Goal: Transaction & Acquisition: Purchase product/service

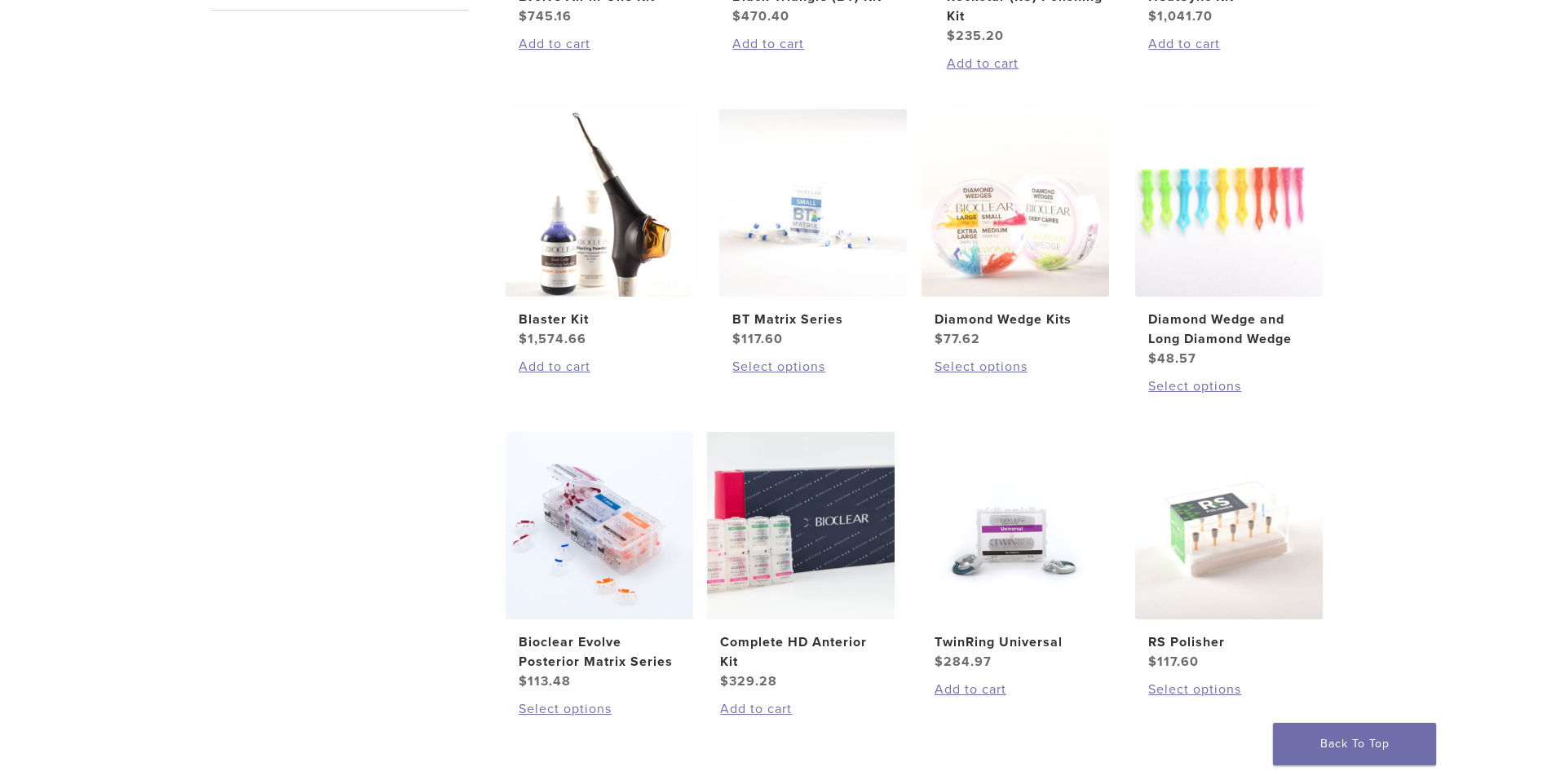
scroll to position [652, 0]
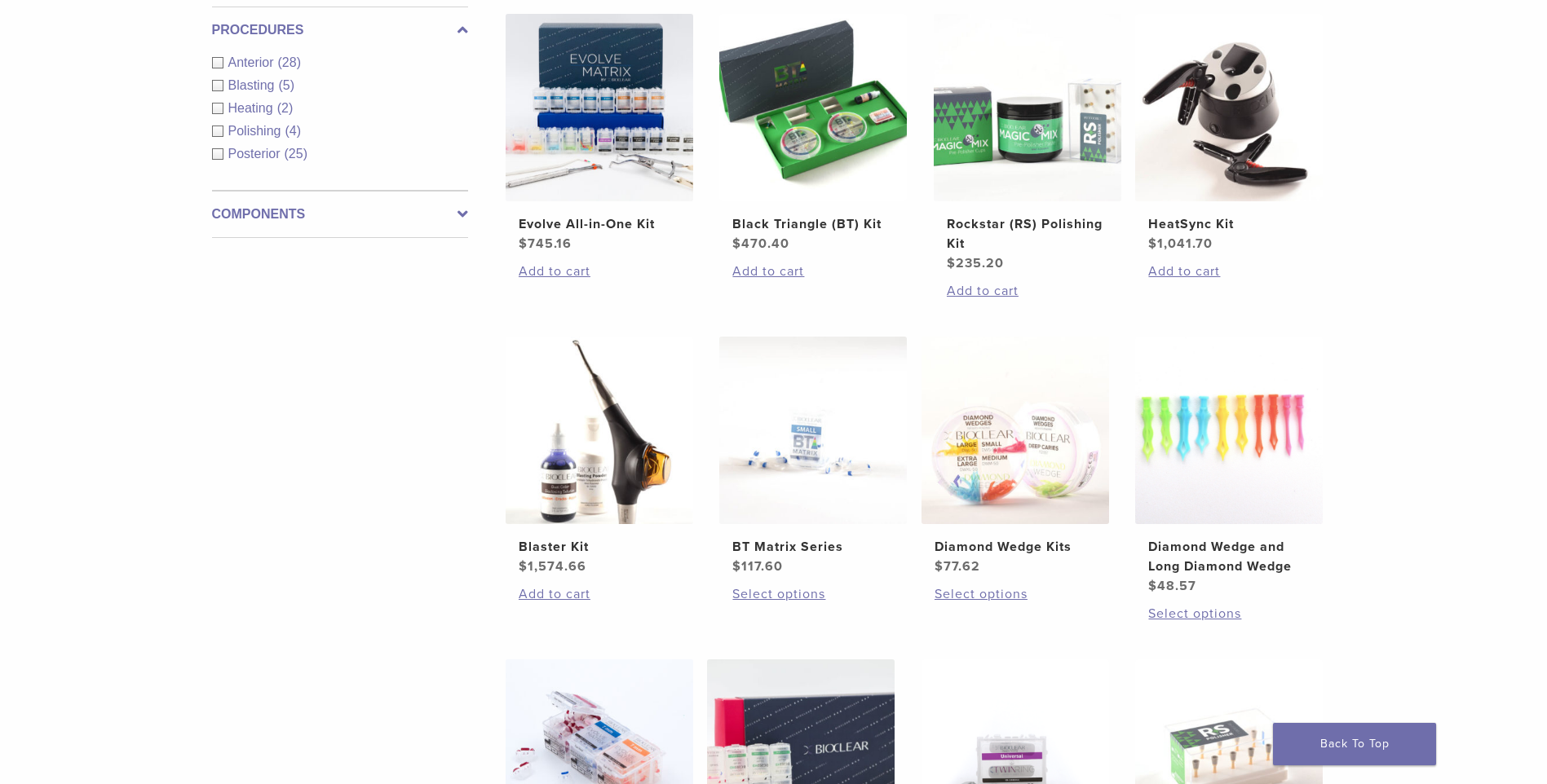
click at [440, 212] on label "Components" at bounding box center [340, 214] width 256 height 19
click at [271, 227] on link "See 3 more" at bounding box center [250, 224] width 76 height 16
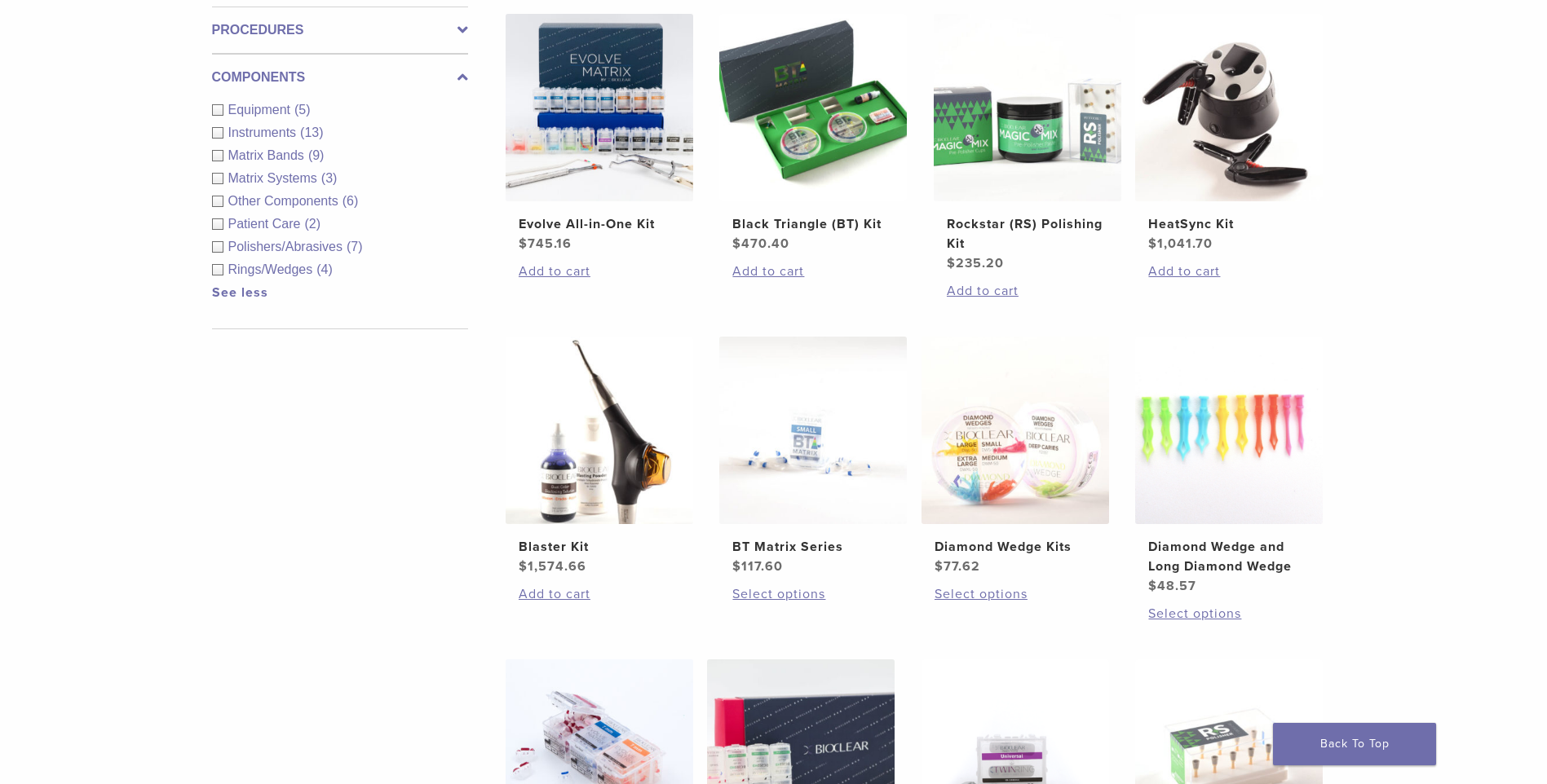
click at [465, 79] on icon at bounding box center [462, 77] width 11 height 19
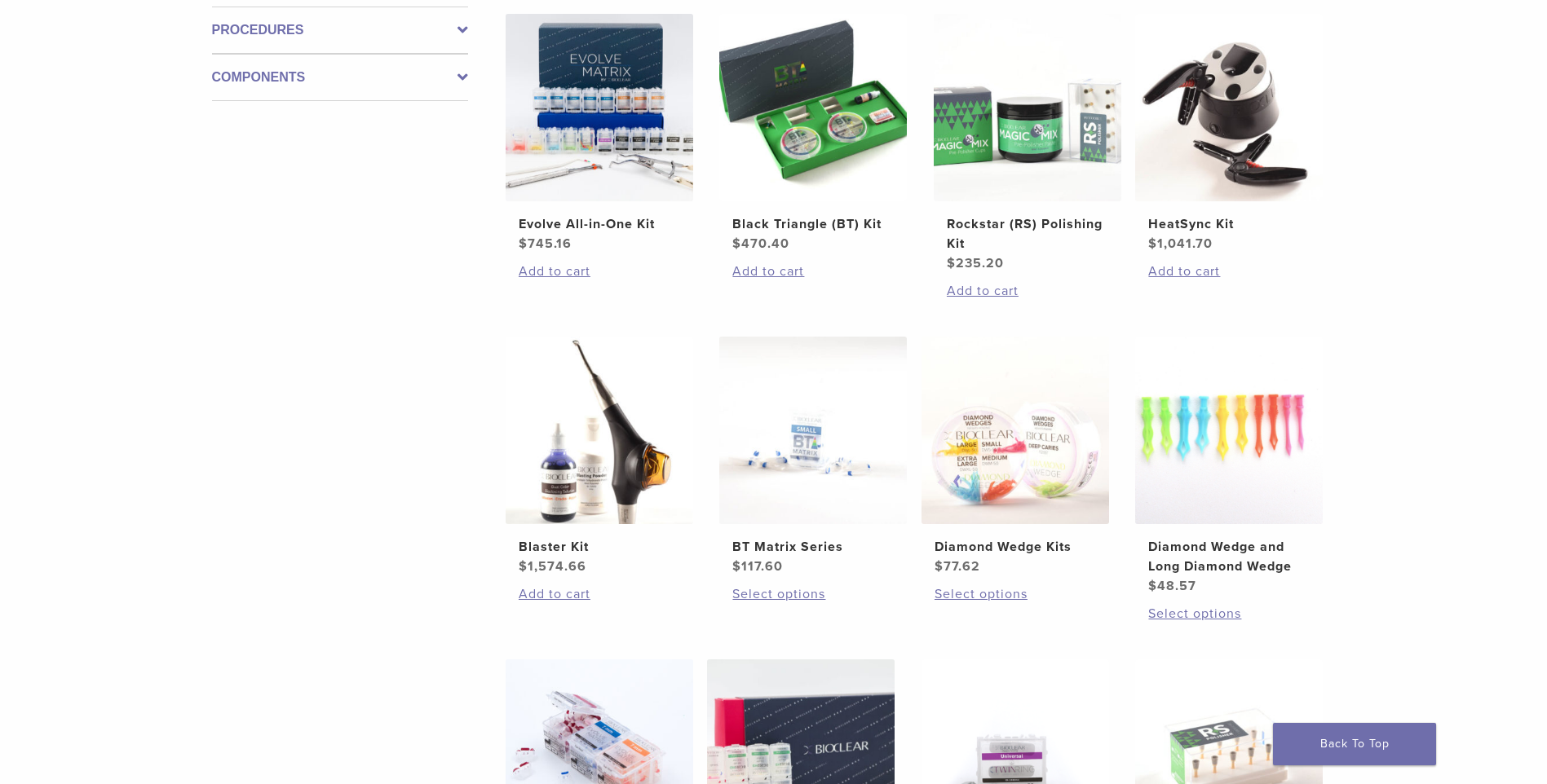
click at [462, 37] on icon at bounding box center [462, 30] width 11 height 19
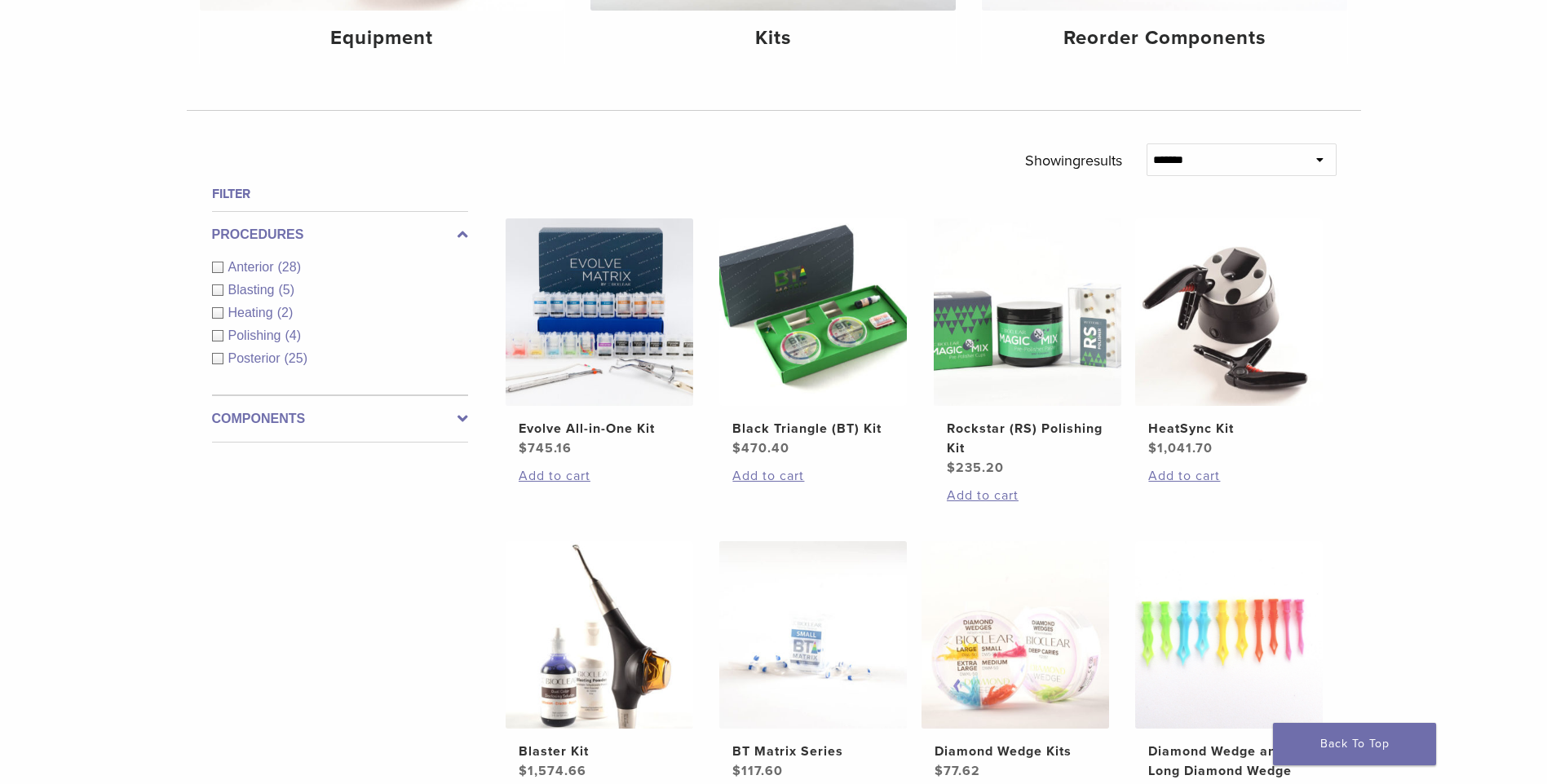
scroll to position [407, 0]
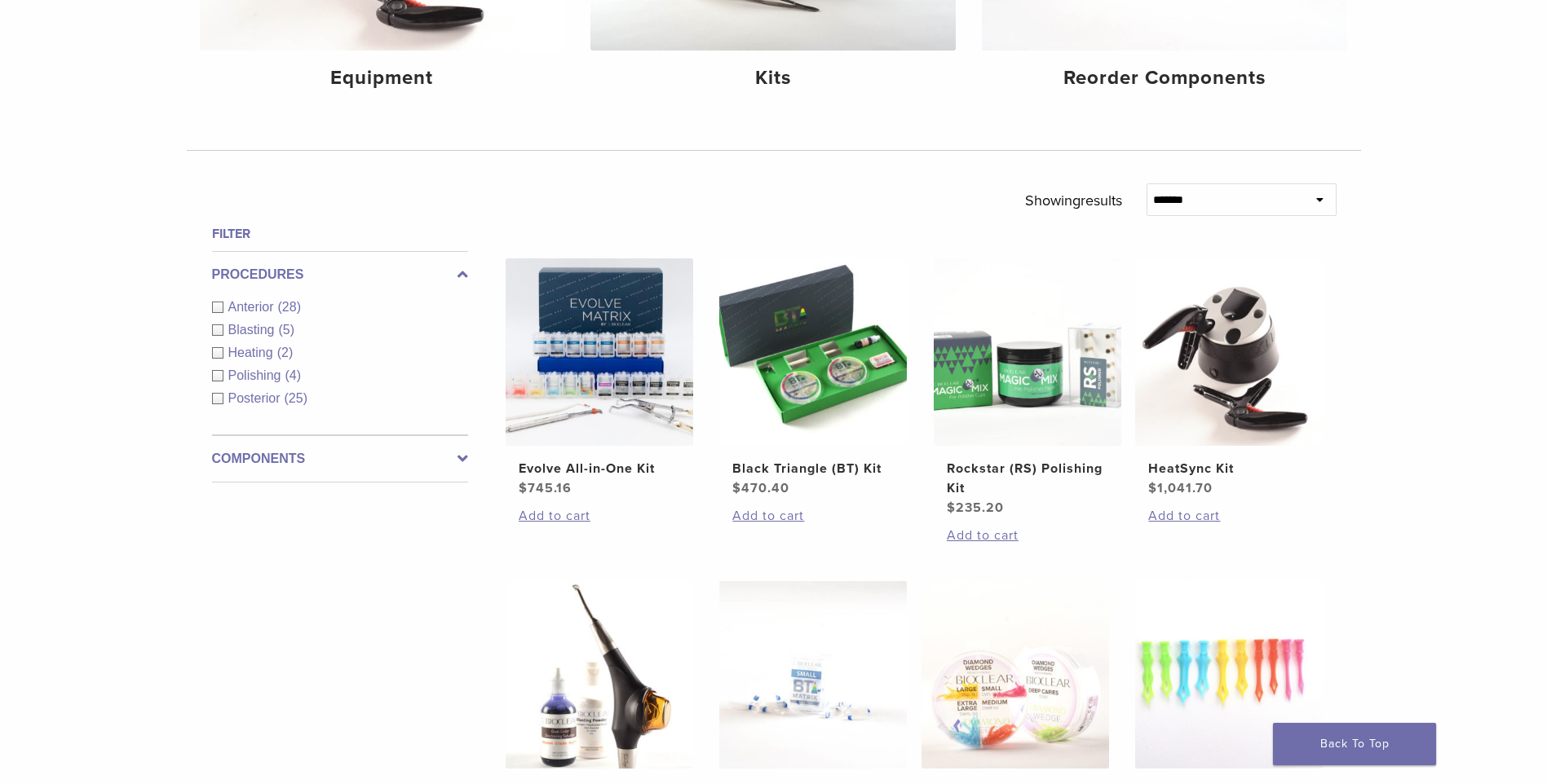
click at [228, 307] on span "Anterior" at bounding box center [253, 307] width 50 height 14
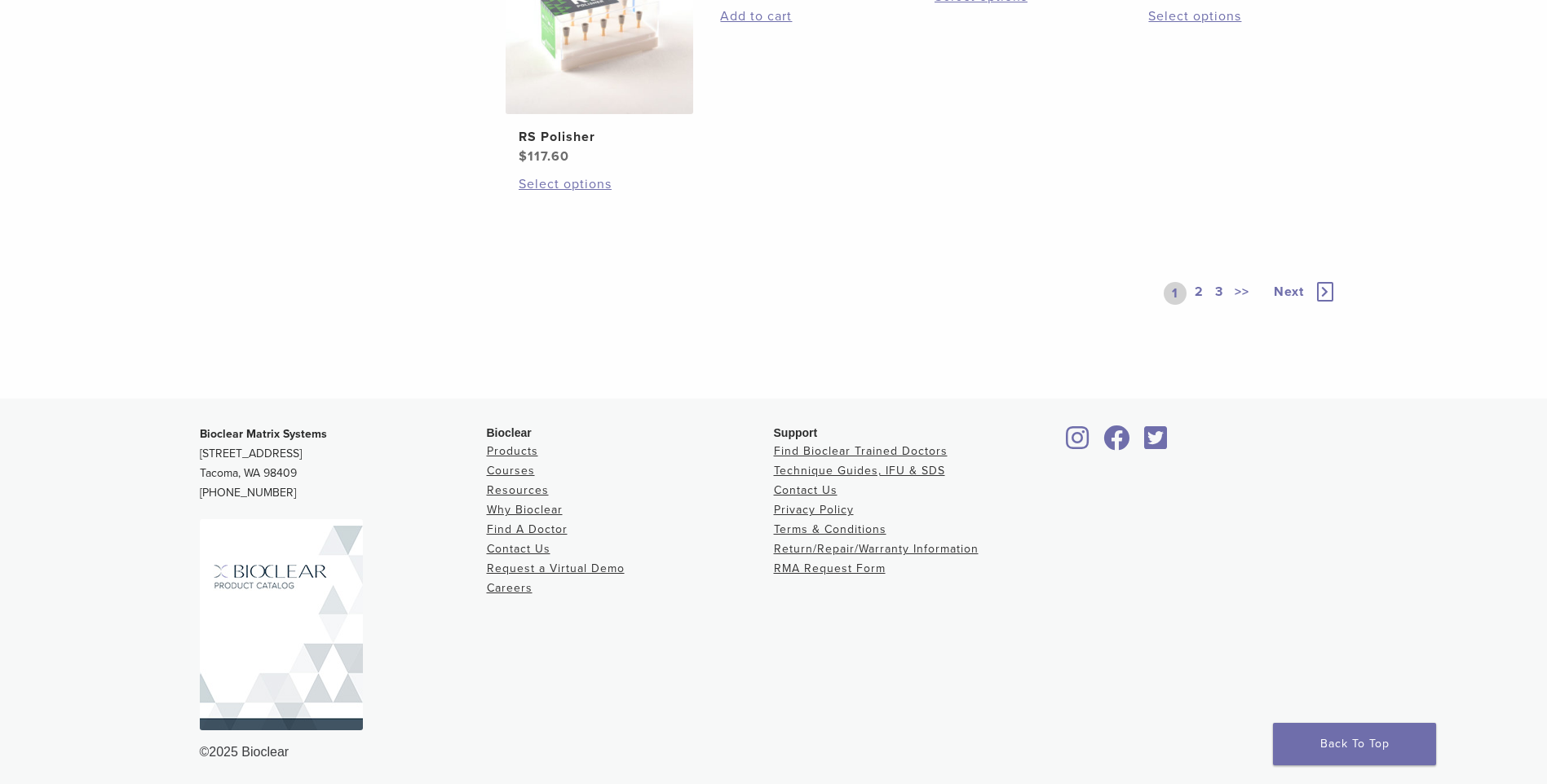
scroll to position [1408, 0]
click at [1325, 292] on icon at bounding box center [1325, 287] width 16 height 19
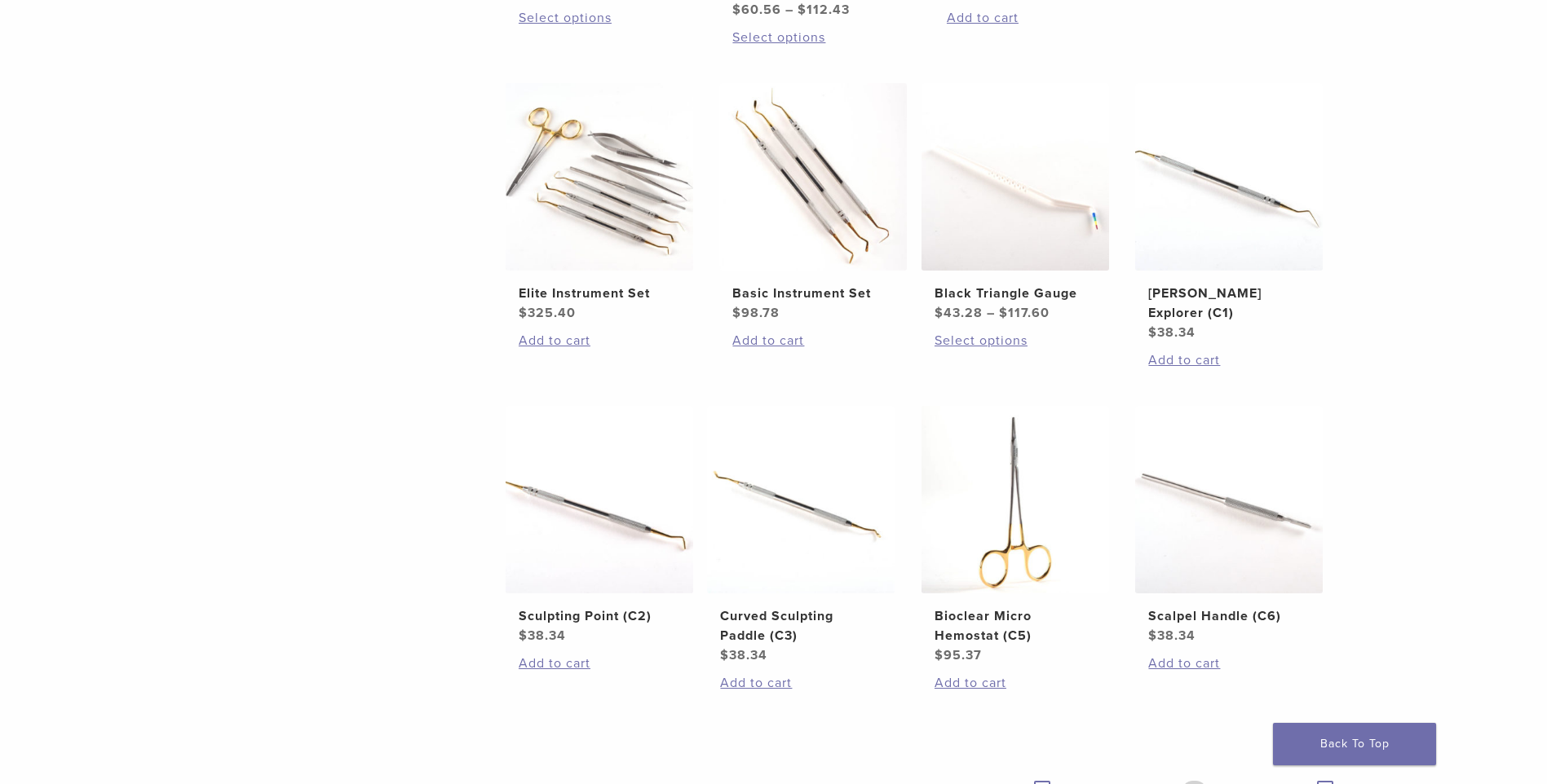
scroll to position [981, 0]
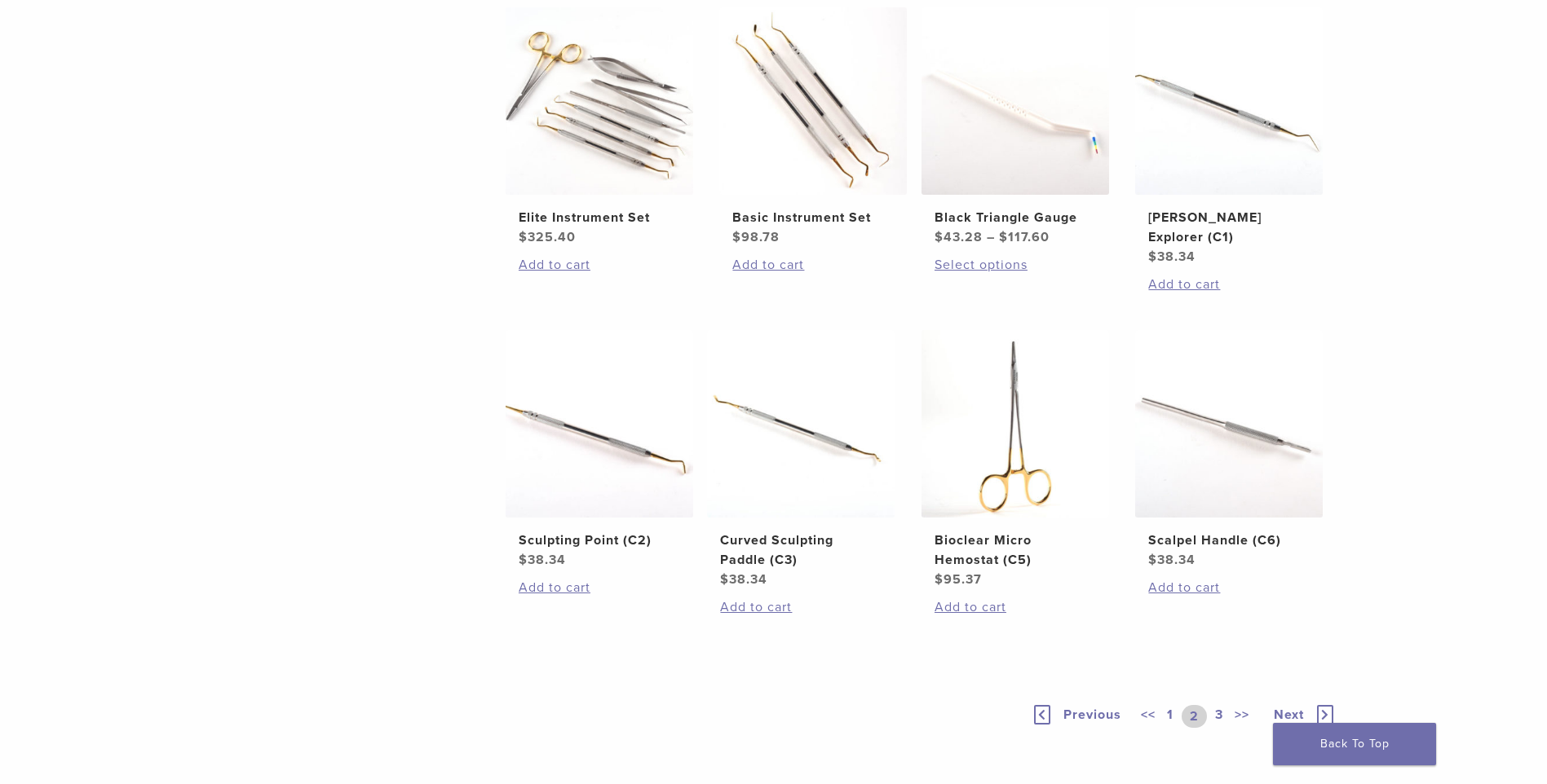
click at [1326, 705] on icon at bounding box center [1325, 714] width 16 height 19
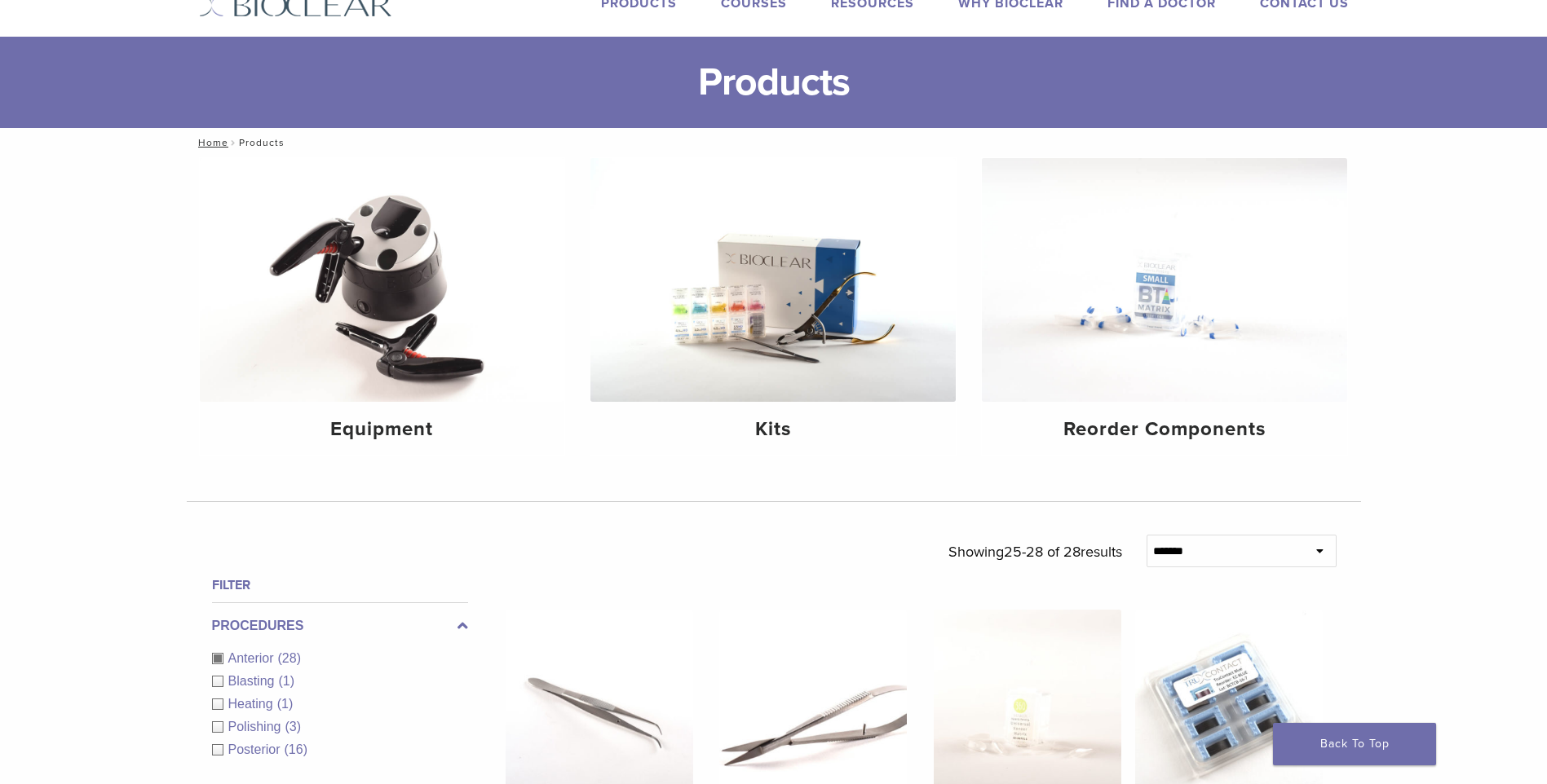
scroll to position [30, 0]
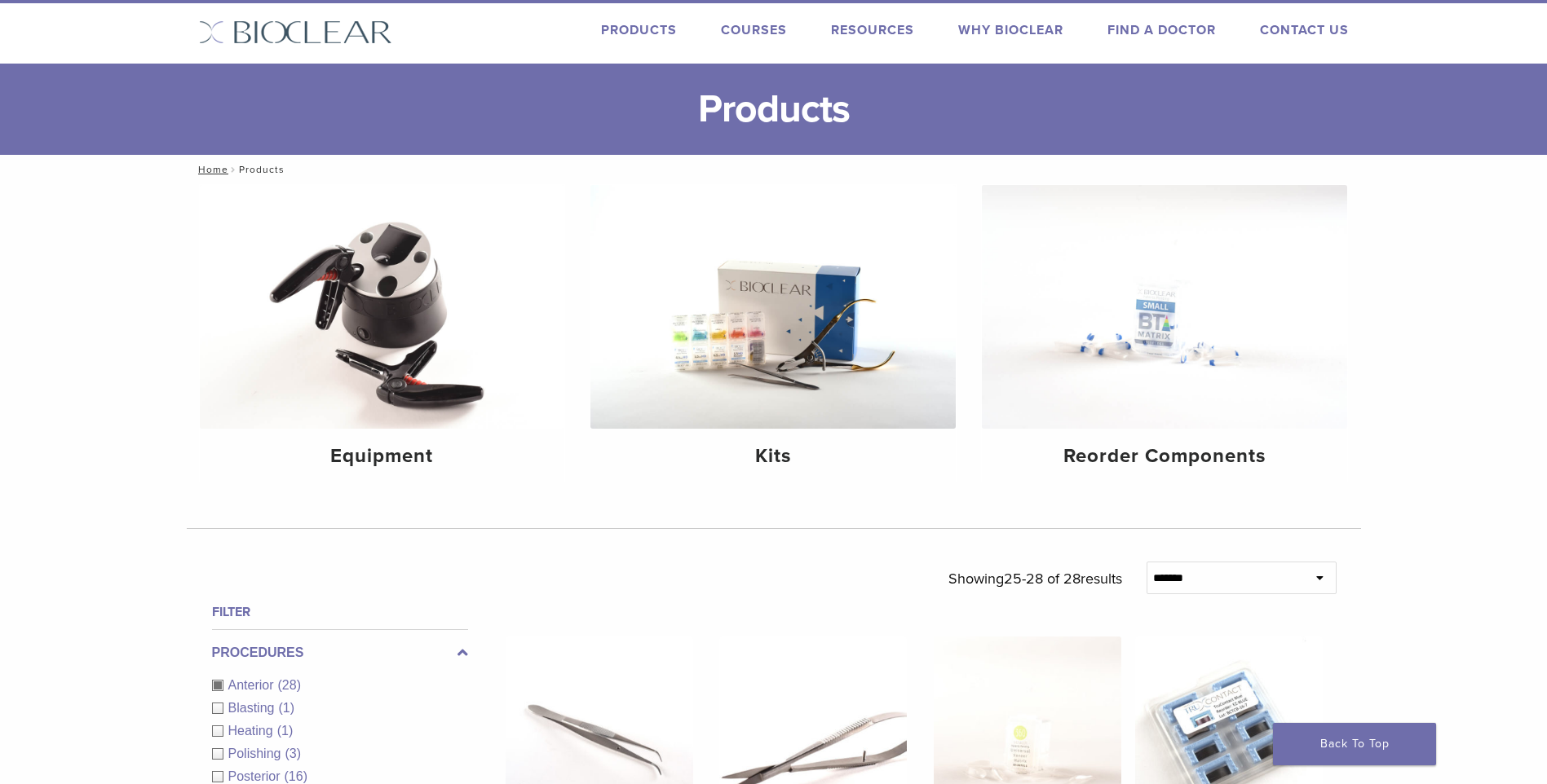
click at [639, 30] on link "Products" at bounding box center [639, 30] width 76 height 16
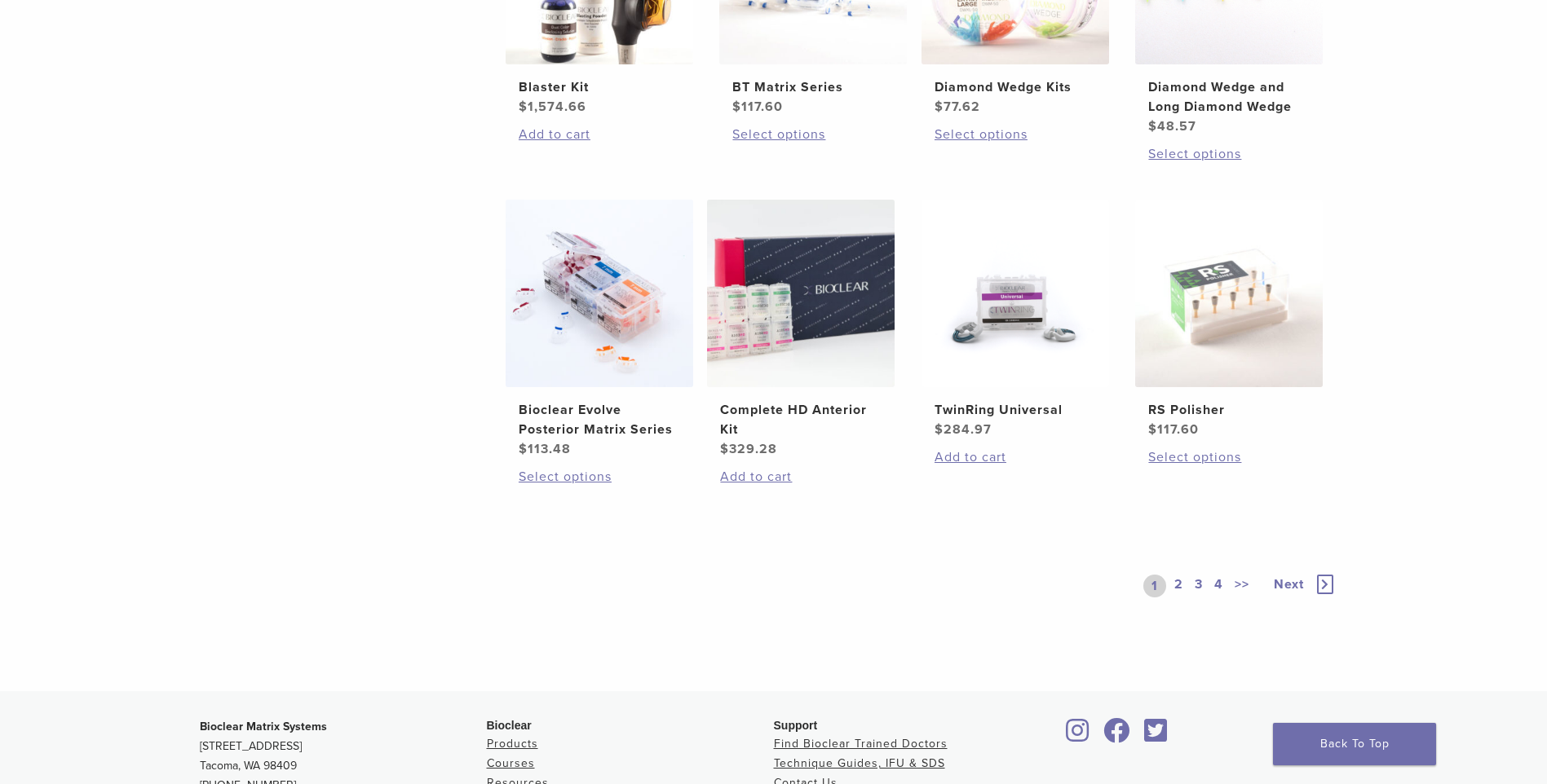
scroll to position [1141, 0]
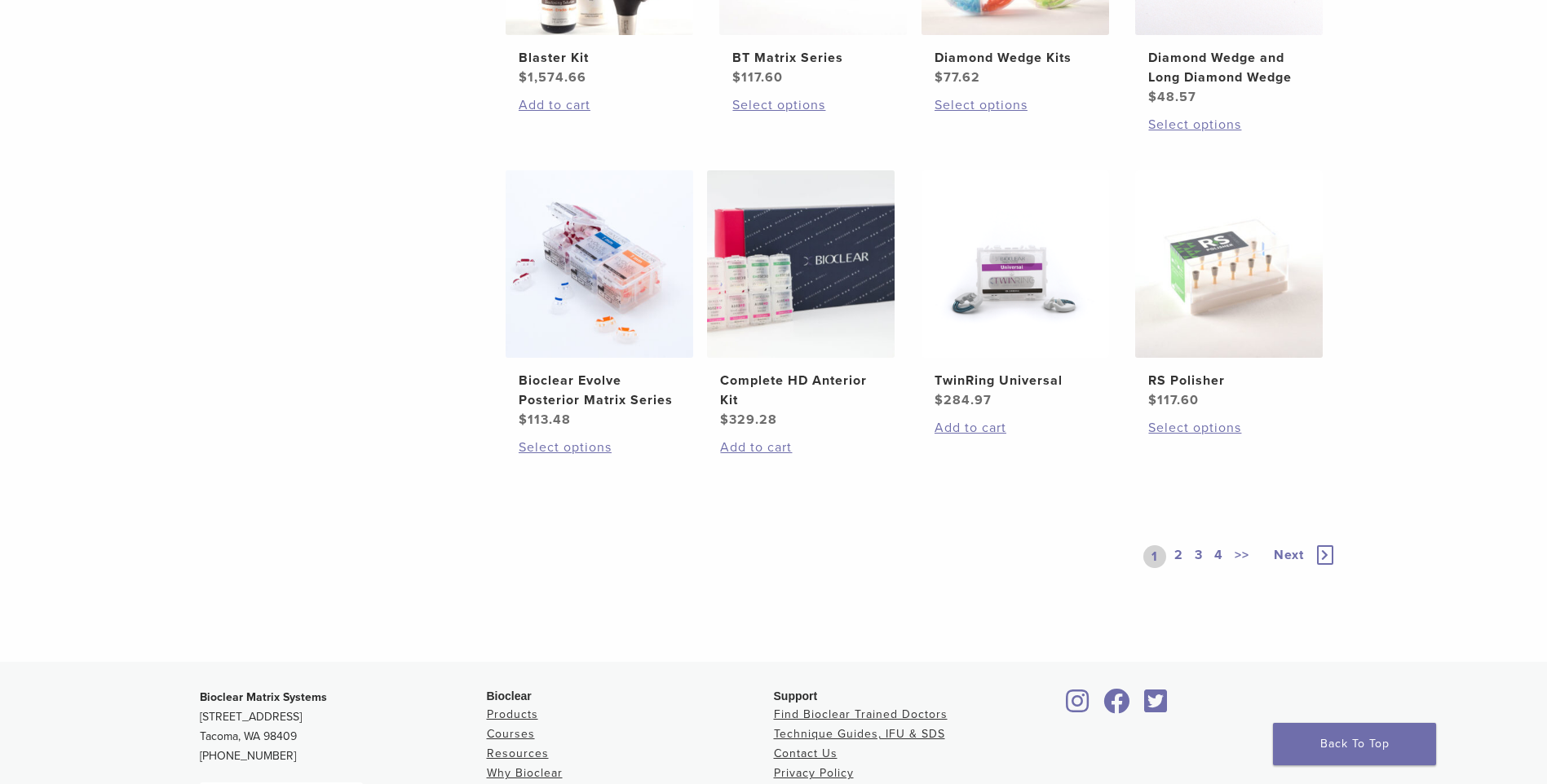
click at [1328, 560] on icon at bounding box center [1325, 554] width 16 height 19
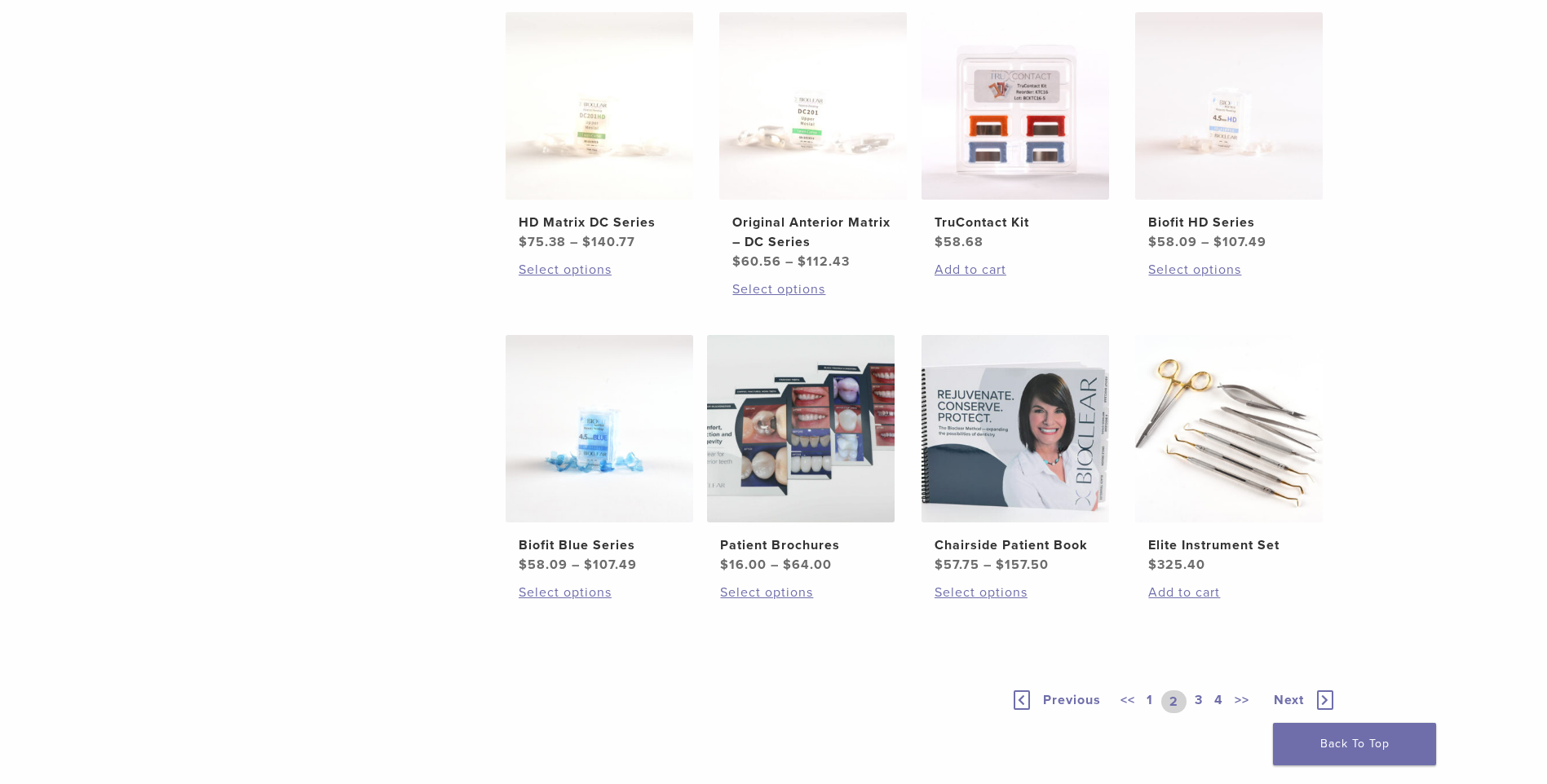
scroll to position [977, 0]
click at [1322, 694] on icon at bounding box center [1325, 698] width 16 height 19
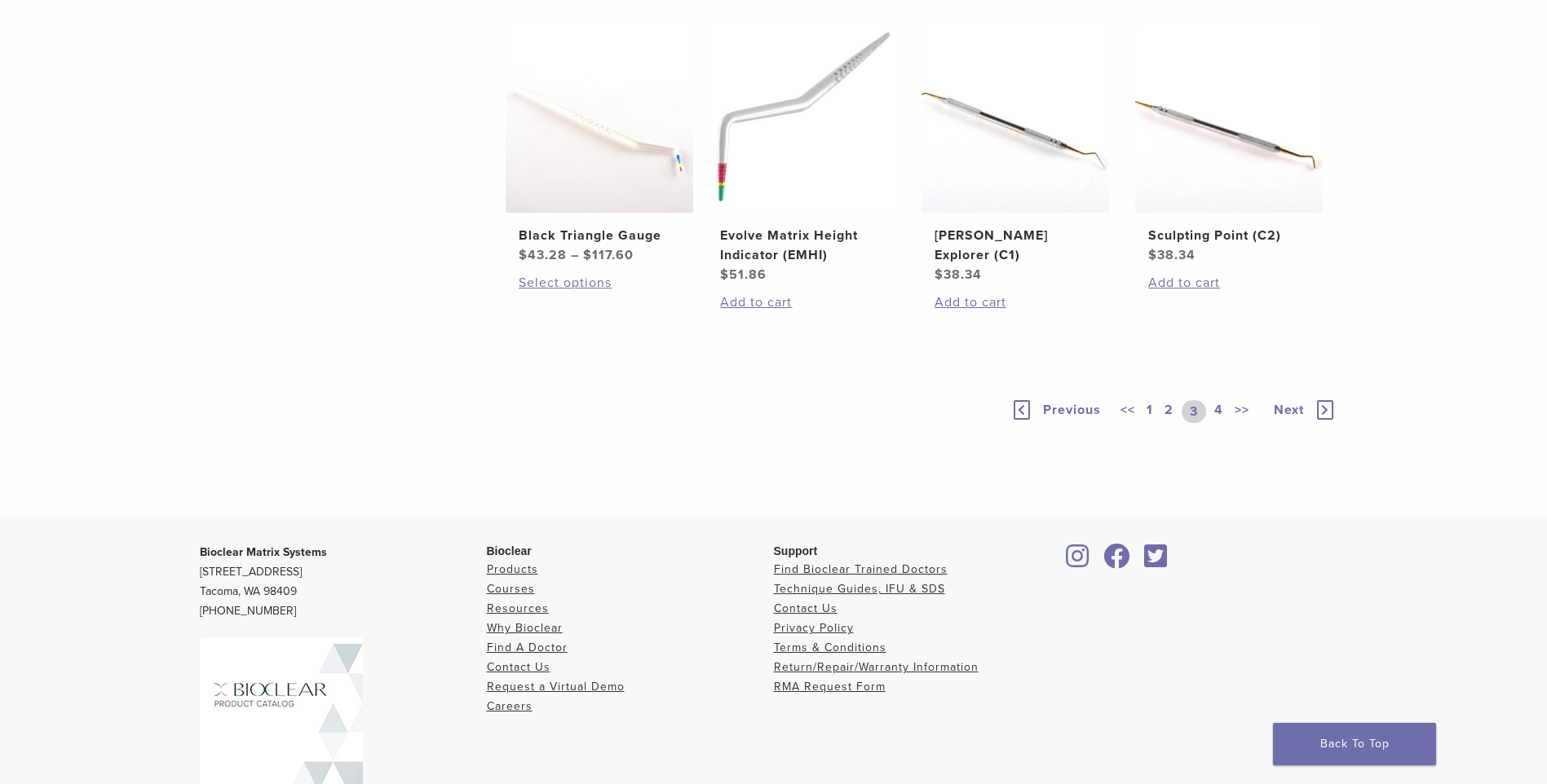
scroll to position [1141, 0]
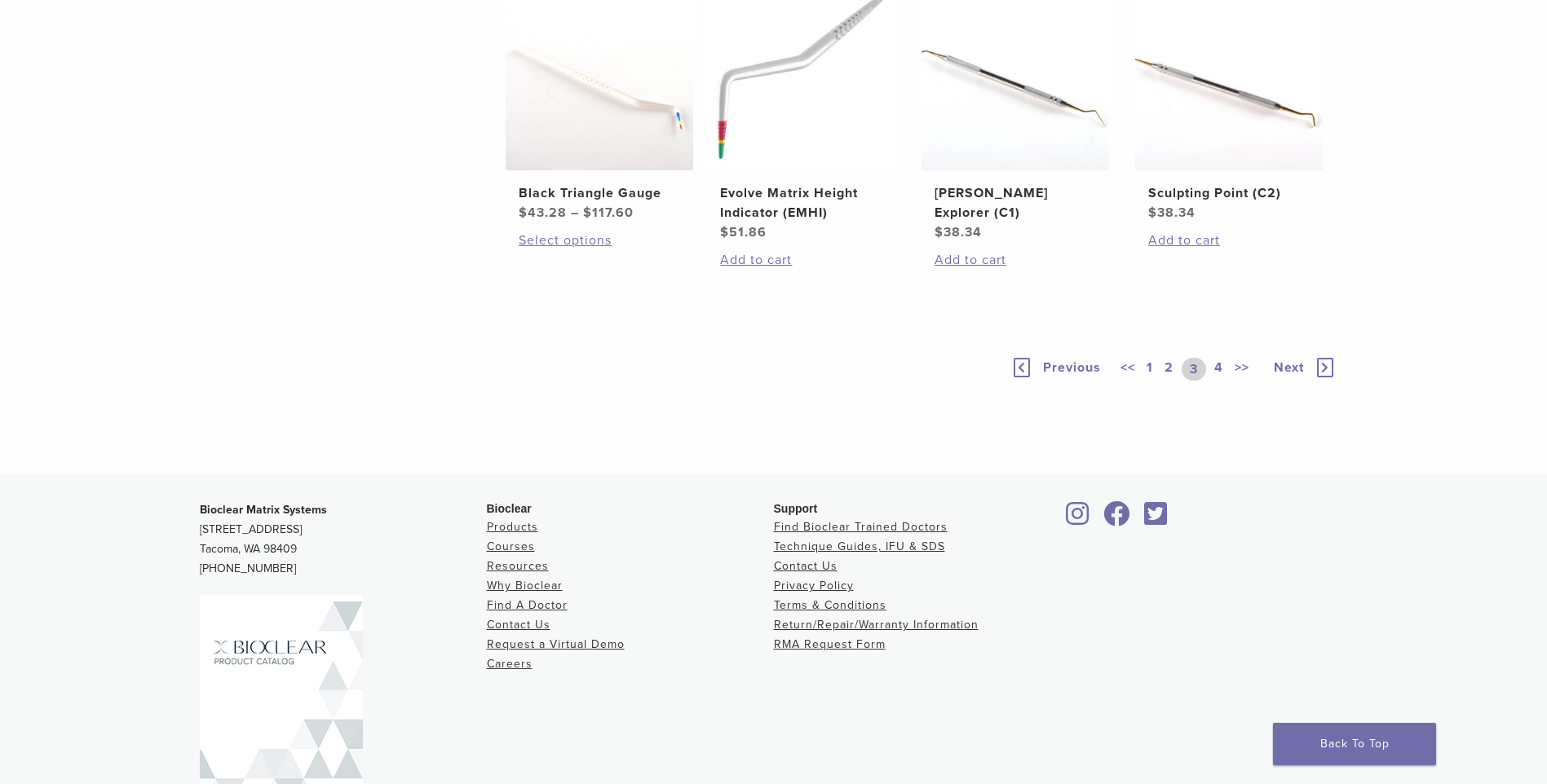
click at [1331, 378] on icon at bounding box center [1325, 367] width 16 height 19
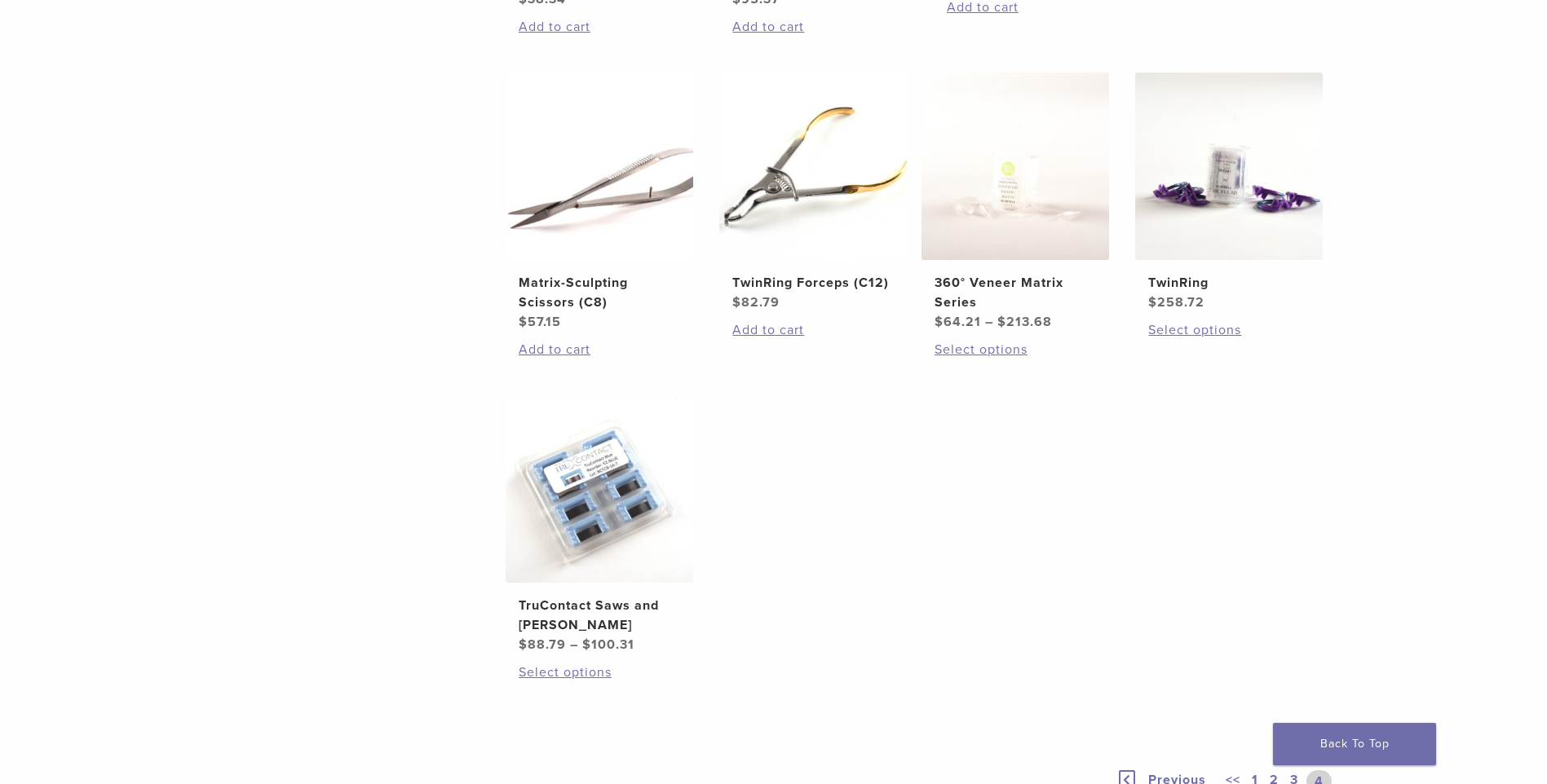
scroll to position [570, 0]
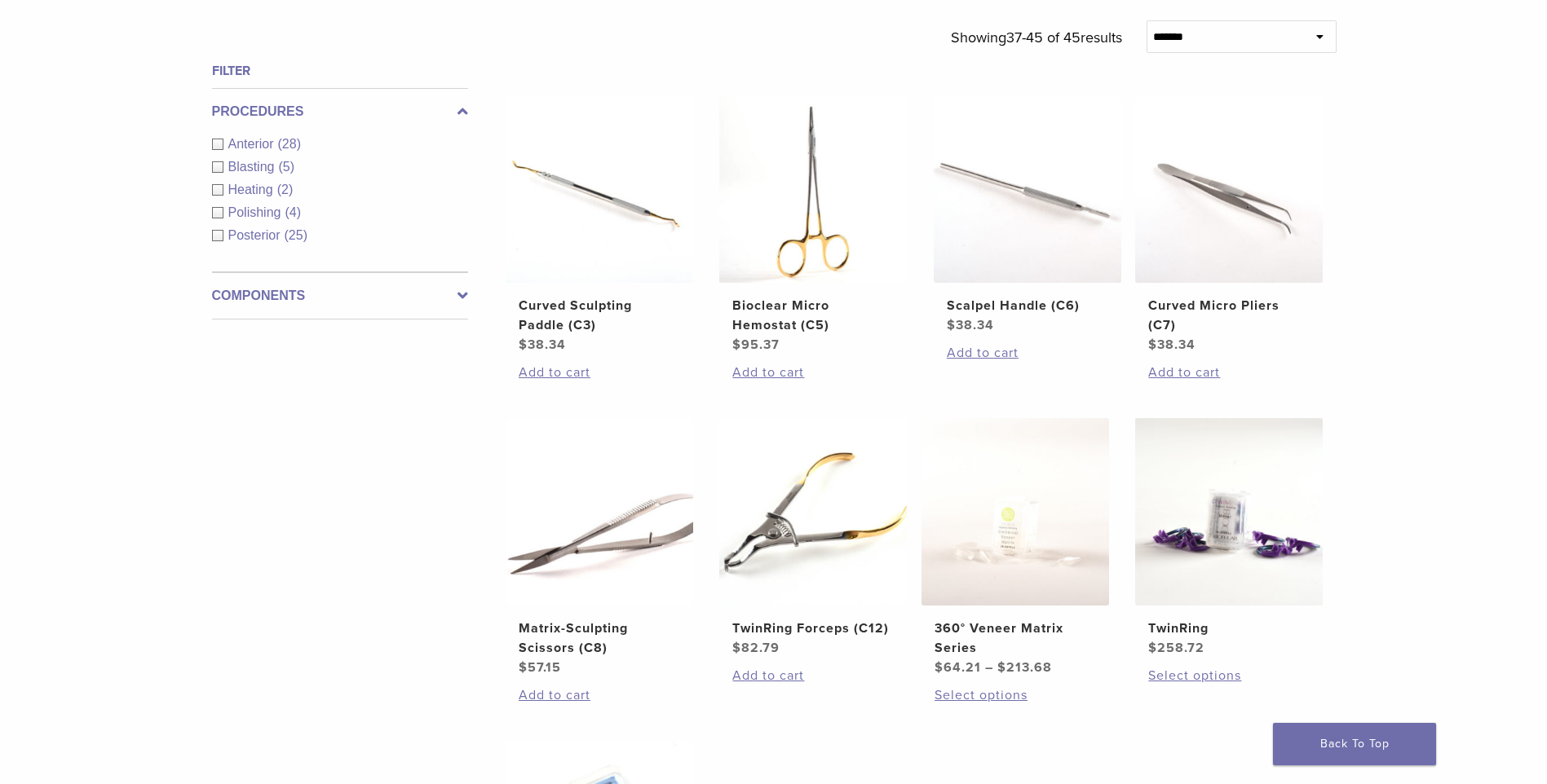
click at [264, 240] on span "Posterior" at bounding box center [256, 235] width 57 height 14
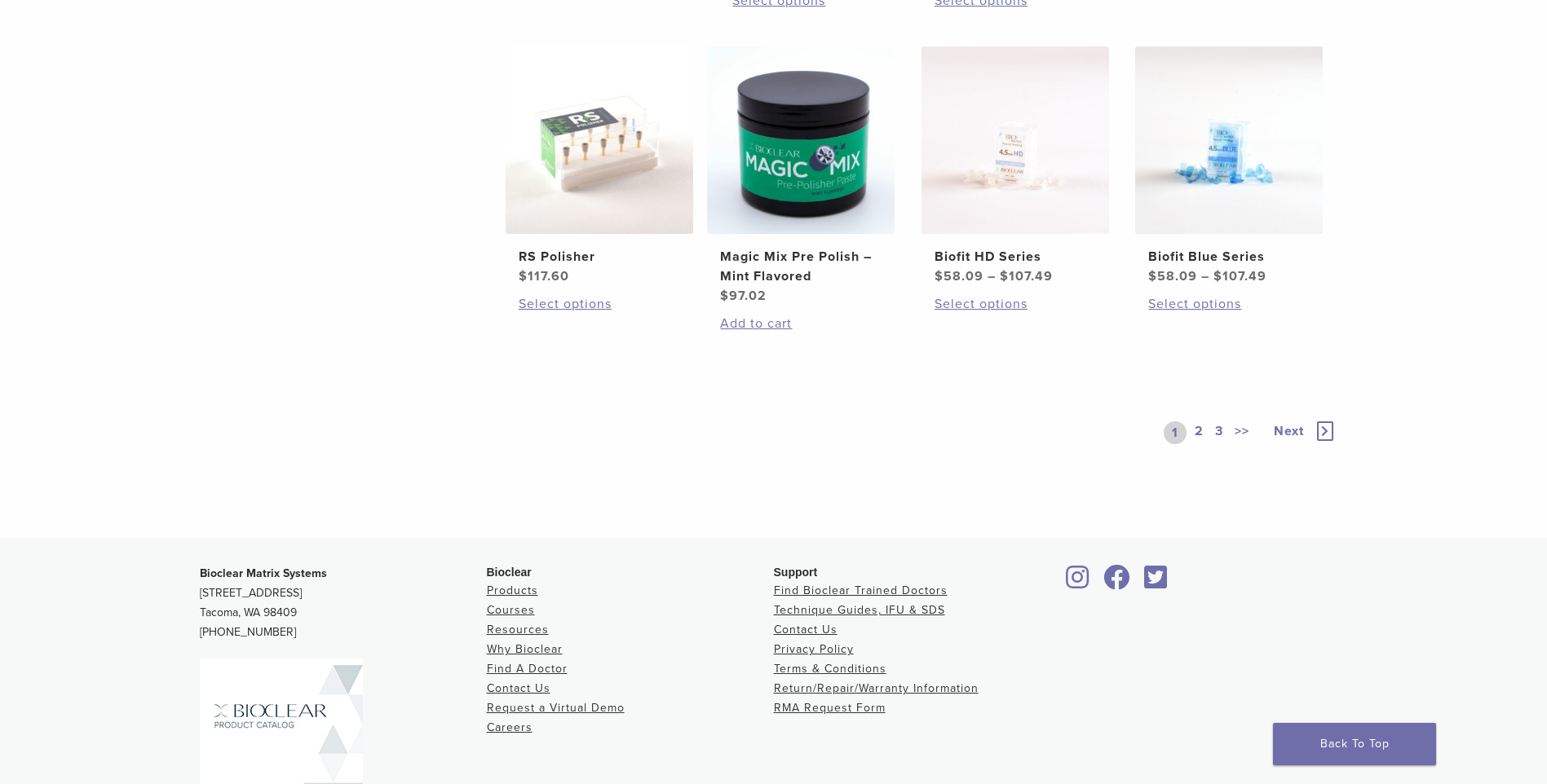
scroll to position [1304, 0]
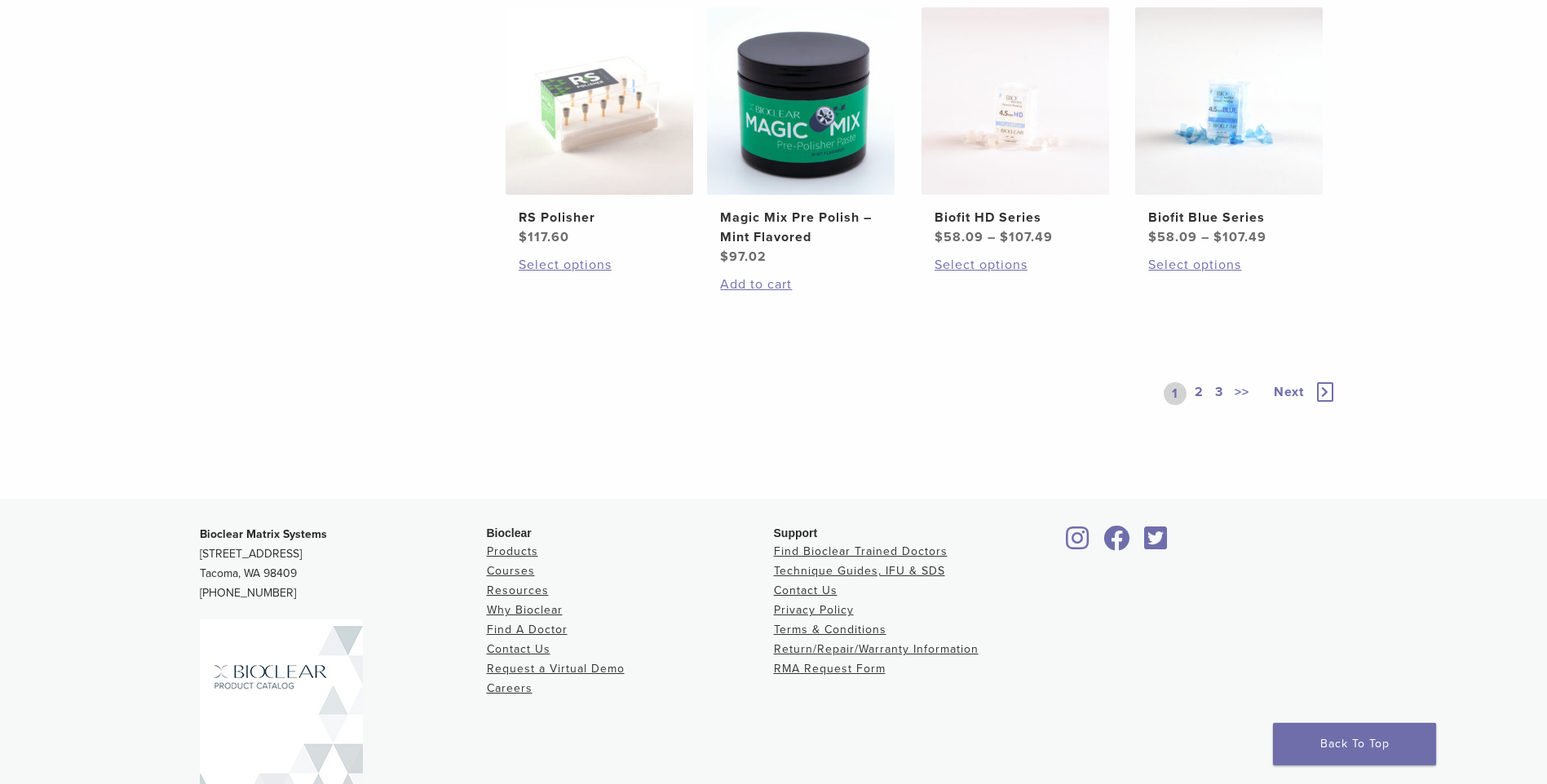
click at [1334, 391] on link "Next" at bounding box center [1297, 393] width 79 height 23
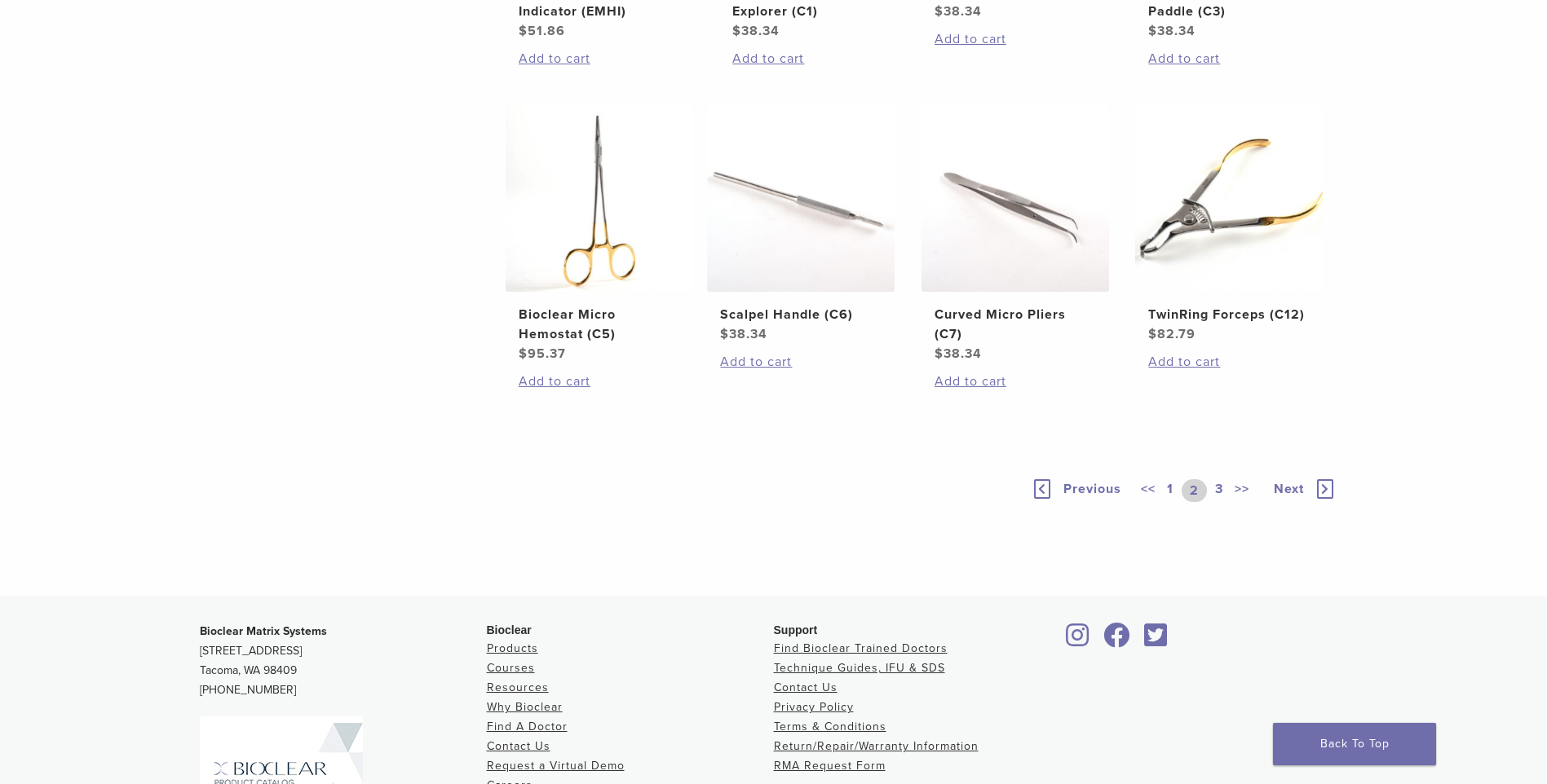
scroll to position [1304, 0]
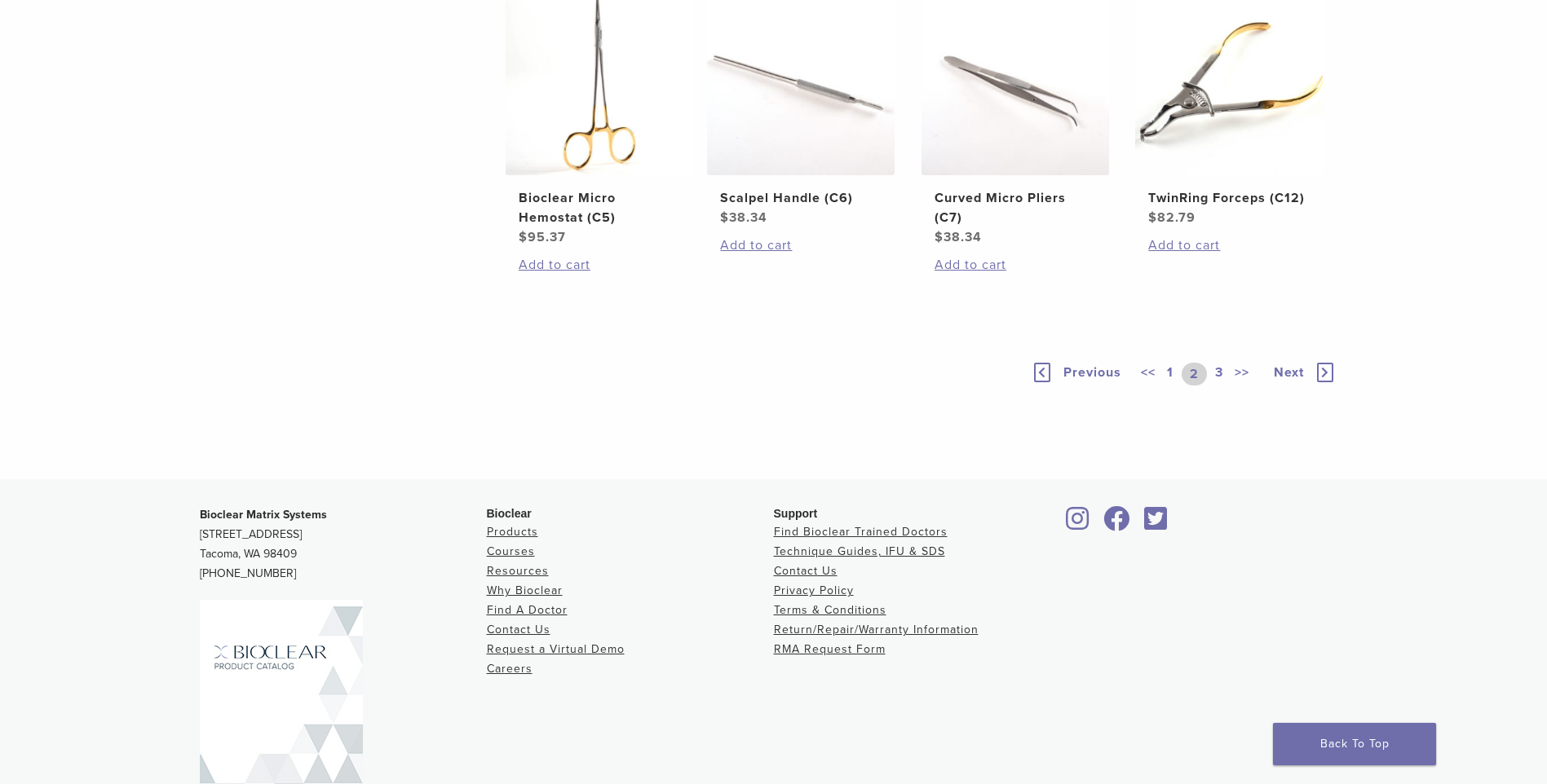
click at [1322, 370] on icon at bounding box center [1325, 372] width 16 height 19
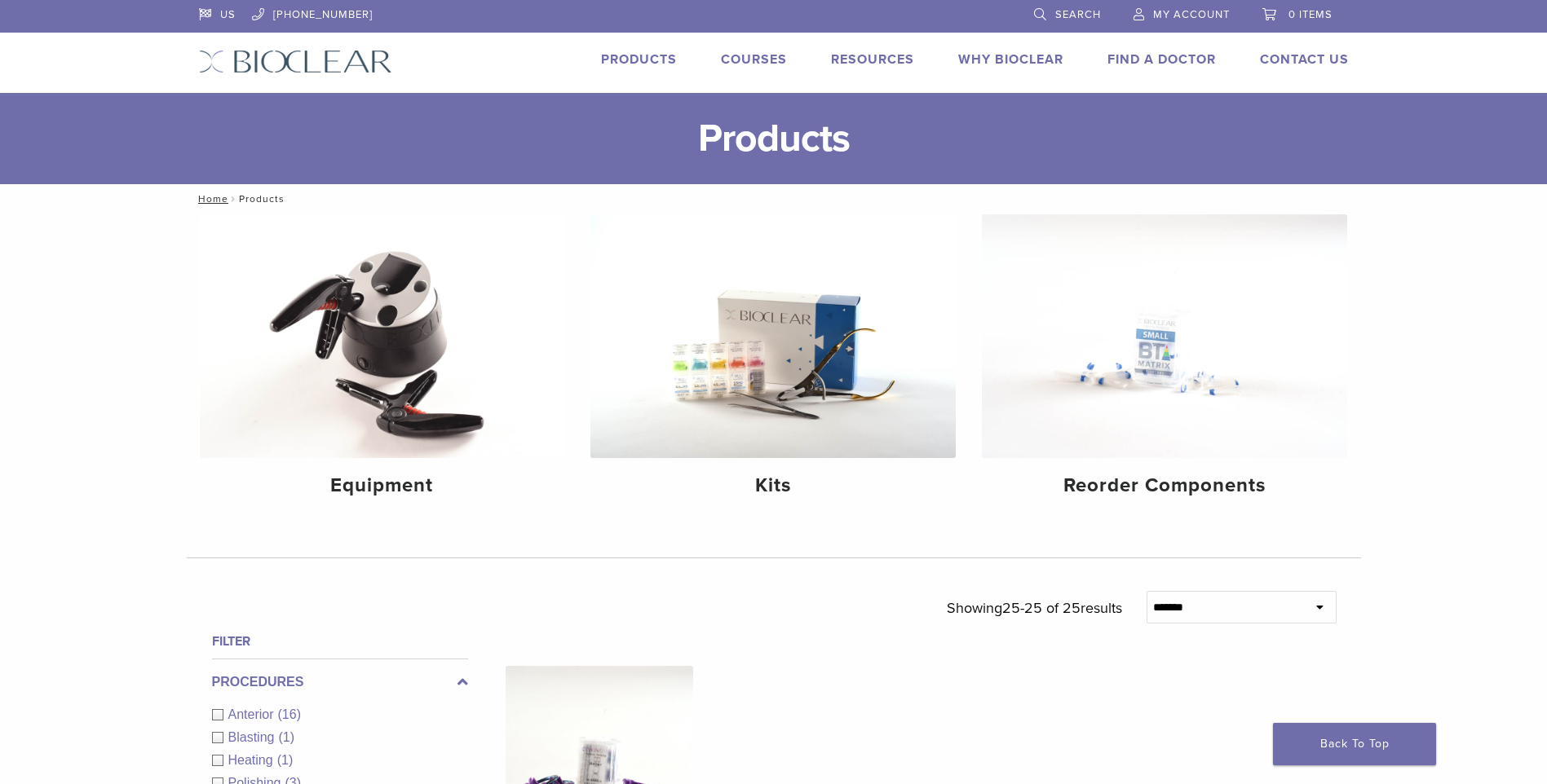
click at [264, 199] on nav "Home / Products" at bounding box center [774, 199] width 1174 height 30
click at [1181, 492] on h4 "Reorder Components" at bounding box center [1164, 485] width 339 height 30
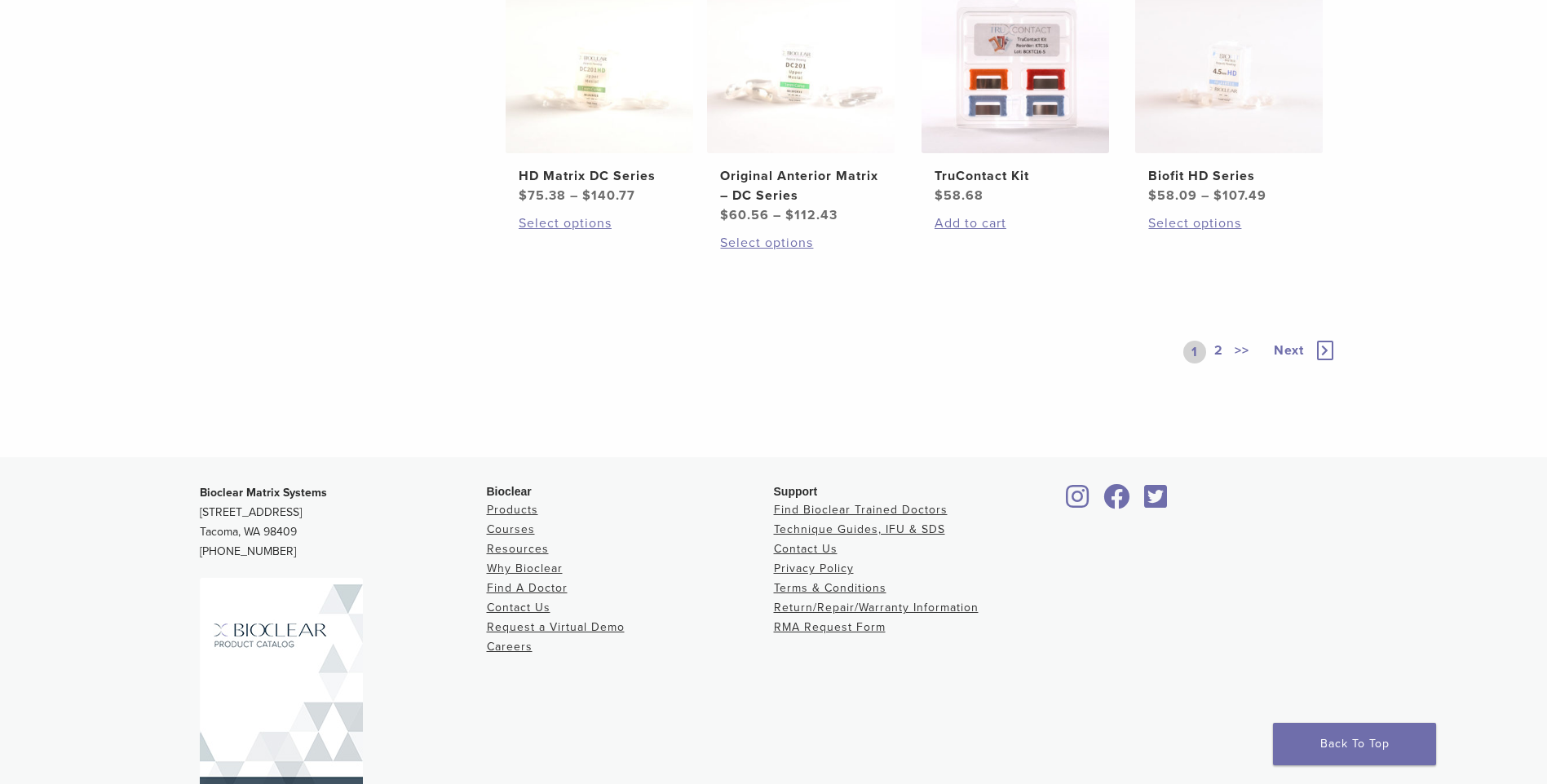
scroll to position [1041, 0]
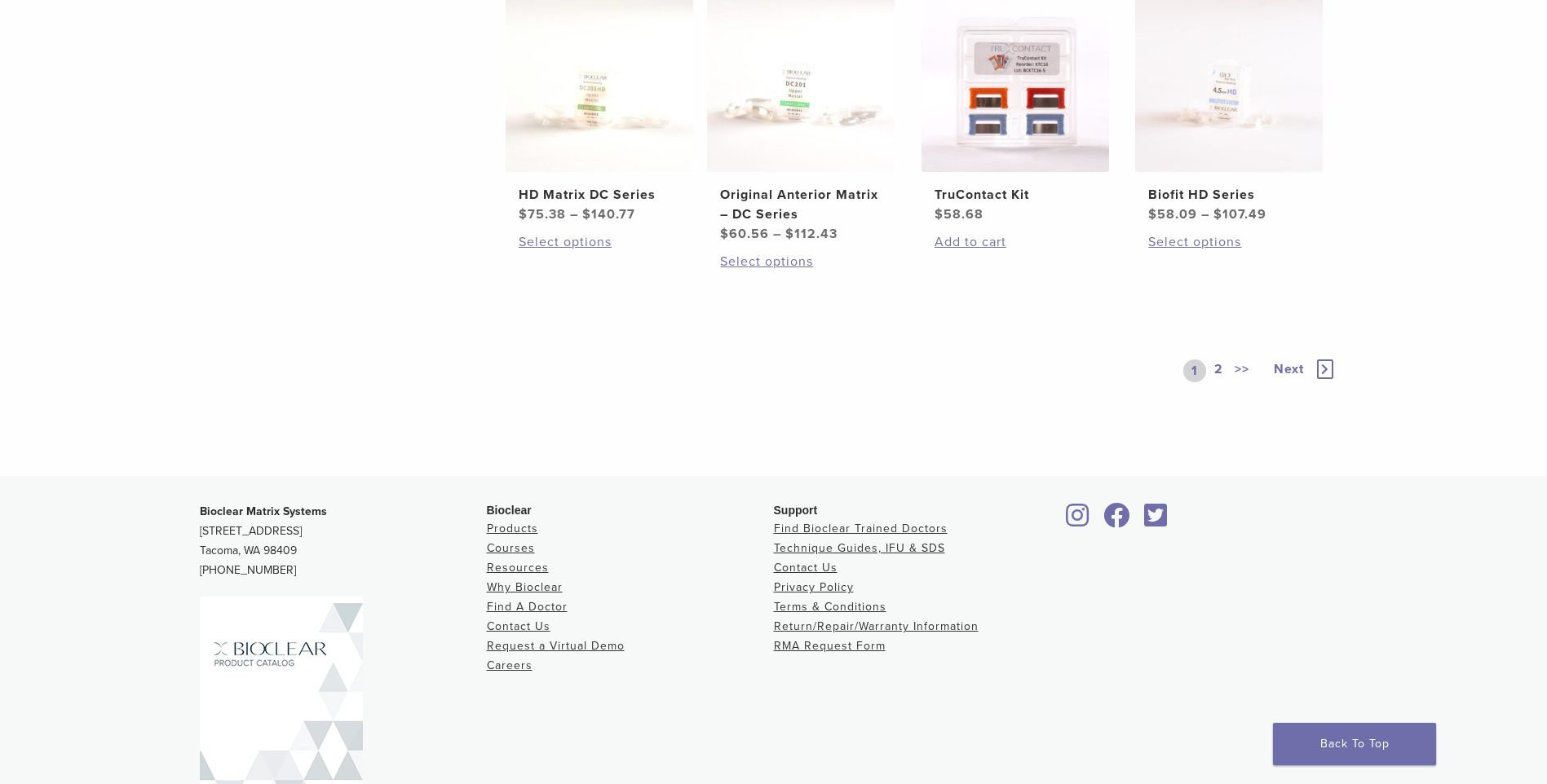
click at [1325, 364] on icon at bounding box center [1325, 368] width 16 height 19
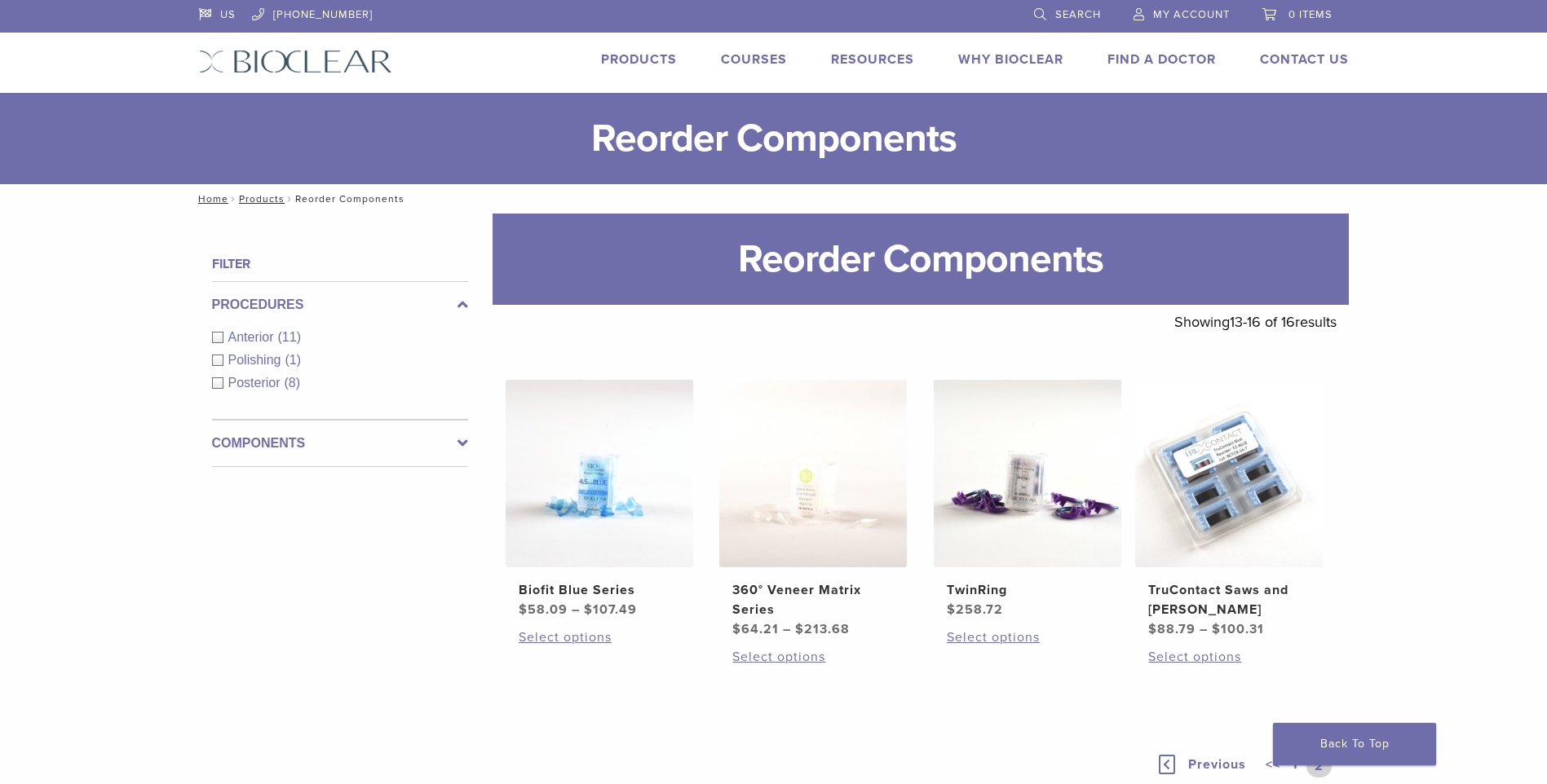
click at [1076, 16] on span "Search" at bounding box center [1078, 14] width 46 height 13
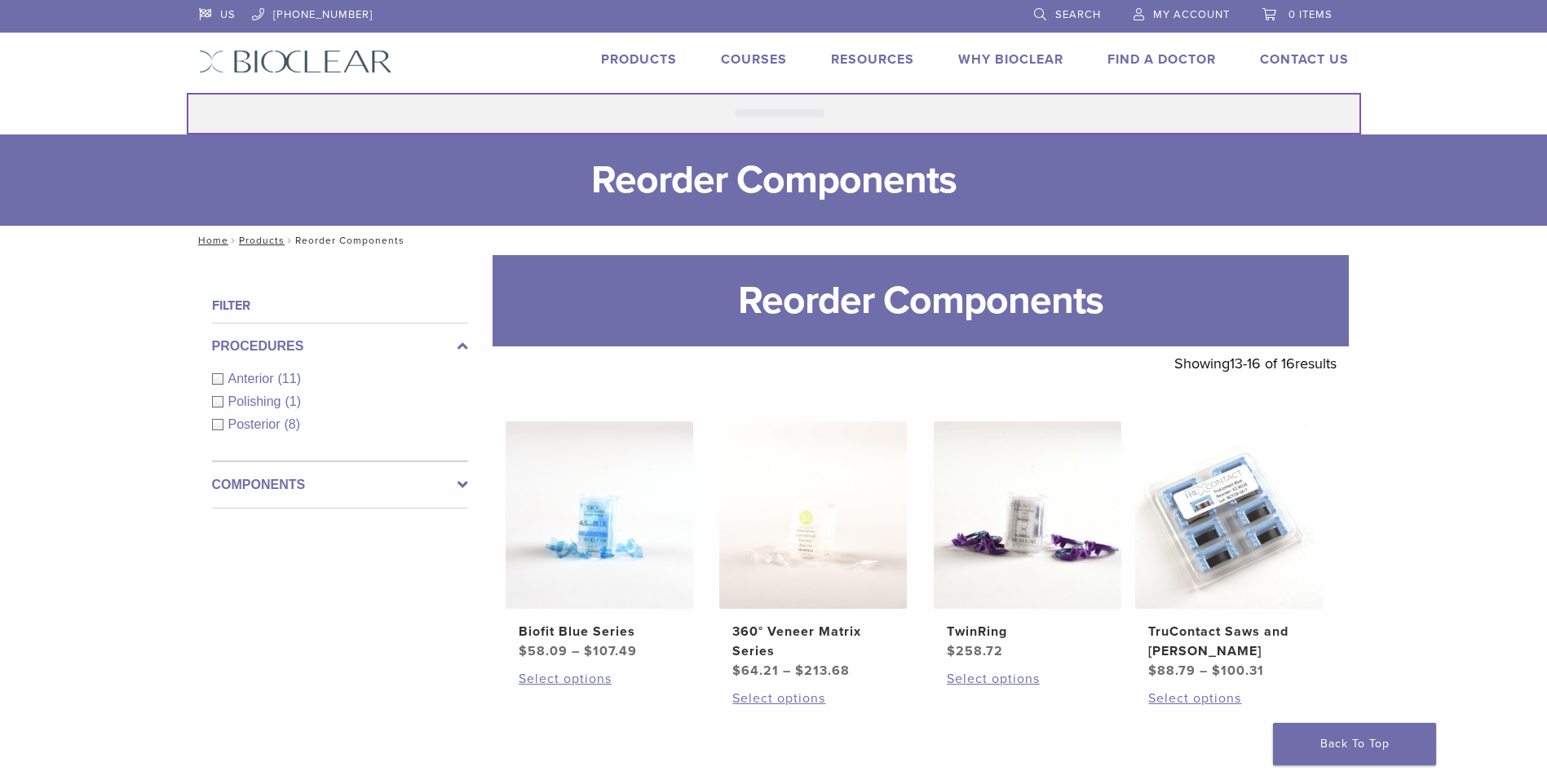
click at [802, 120] on input "Search for:" at bounding box center [774, 113] width 1174 height 41
type input "********"
click at [186, 92] on button "Search" at bounding box center [186, 92] width 1 height 1
